Goal: Communication & Community: Answer question/provide support

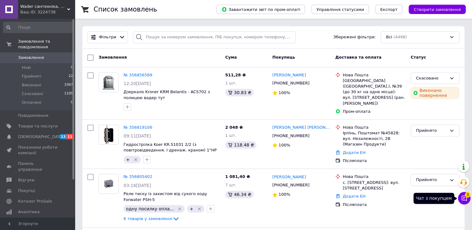
click at [462, 196] on icon at bounding box center [464, 198] width 6 height 6
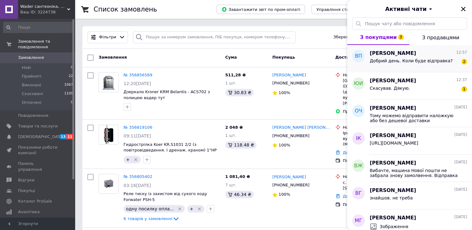
click at [404, 62] on span "Добрий день. Коли буде відправка?" at bounding box center [411, 60] width 83 height 5
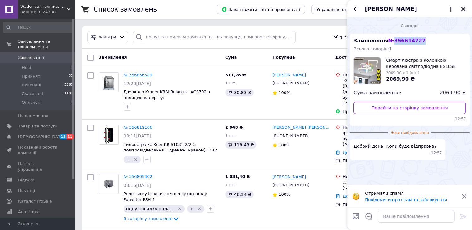
drag, startPoint x: 419, startPoint y: 41, endPoint x: 391, endPoint y: 41, distance: 28.1
click at [391, 41] on div "Замовлення № 356614727 Всього товарів: 1 Смарт люстра з колонкою керована світл…" at bounding box center [410, 80] width 120 height 92
copy span "356614727"
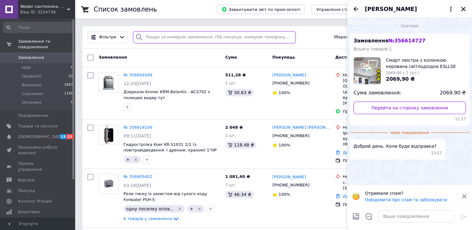
click at [225, 38] on input "search" at bounding box center [214, 37] width 162 height 12
paste input "356614727"
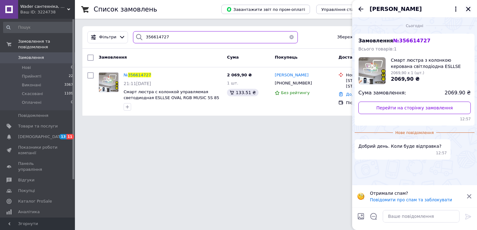
type input "356614727"
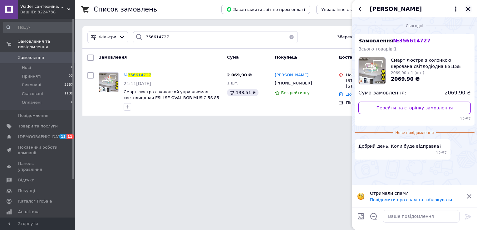
click at [468, 9] on icon "Закрити" at bounding box center [468, 9] width 4 height 4
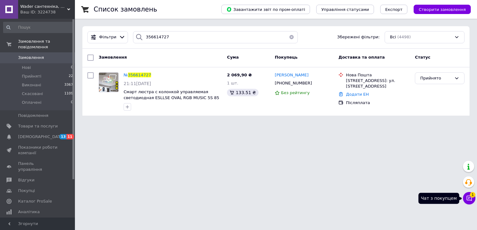
click at [468, 198] on icon at bounding box center [468, 198] width 5 height 5
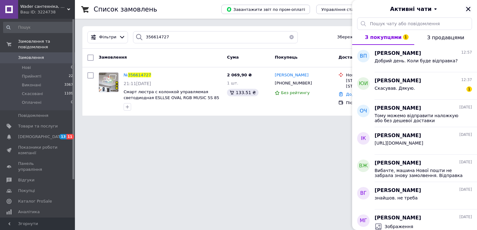
click at [468, 8] on icon "Закрити" at bounding box center [468, 9] width 4 height 4
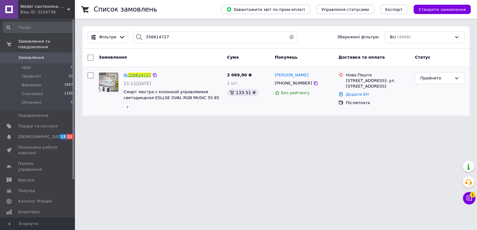
click at [141, 74] on span "356614727" at bounding box center [139, 75] width 23 height 5
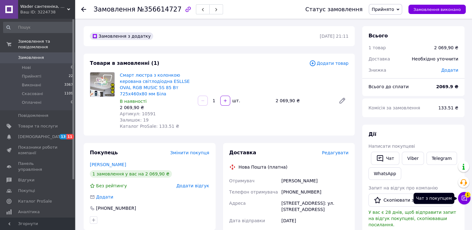
click at [462, 200] on icon at bounding box center [464, 198] width 5 height 5
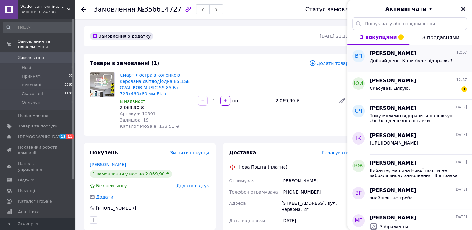
click at [409, 58] on span "Добрий день. Коли буде відправка?" at bounding box center [411, 60] width 83 height 5
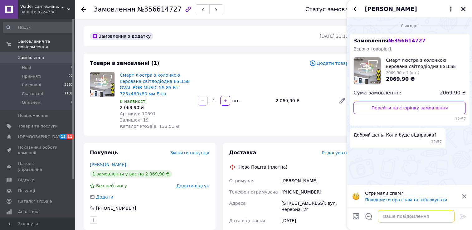
click at [416, 218] on textarea at bounding box center [416, 216] width 77 height 12
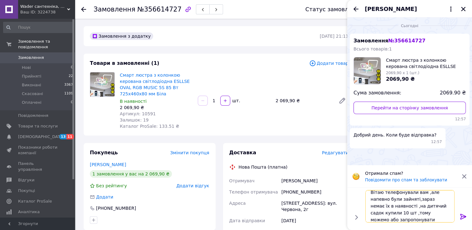
scroll to position [0, 0]
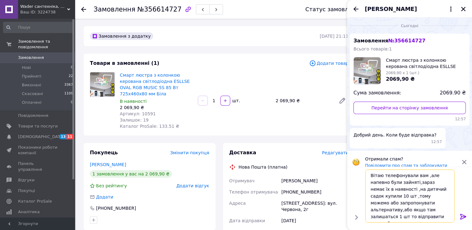
type textarea "Вітаю телефонували вам ,але напевно були зайняті,зараз немає їх в наявності ,на…"
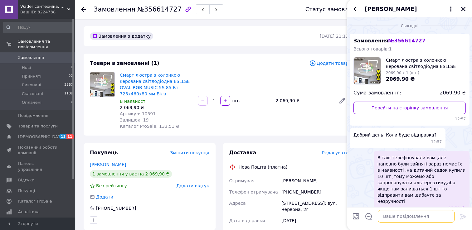
scroll to position [0, 0]
drag, startPoint x: 465, startPoint y: 7, endPoint x: 445, endPoint y: 11, distance: 20.4
click at [465, 7] on icon "Закрити" at bounding box center [463, 9] width 6 height 6
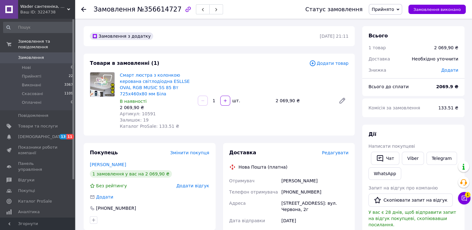
click at [47, 55] on span "Замовлення" at bounding box center [38, 58] width 40 height 6
